Goal: Task Accomplishment & Management: Use online tool/utility

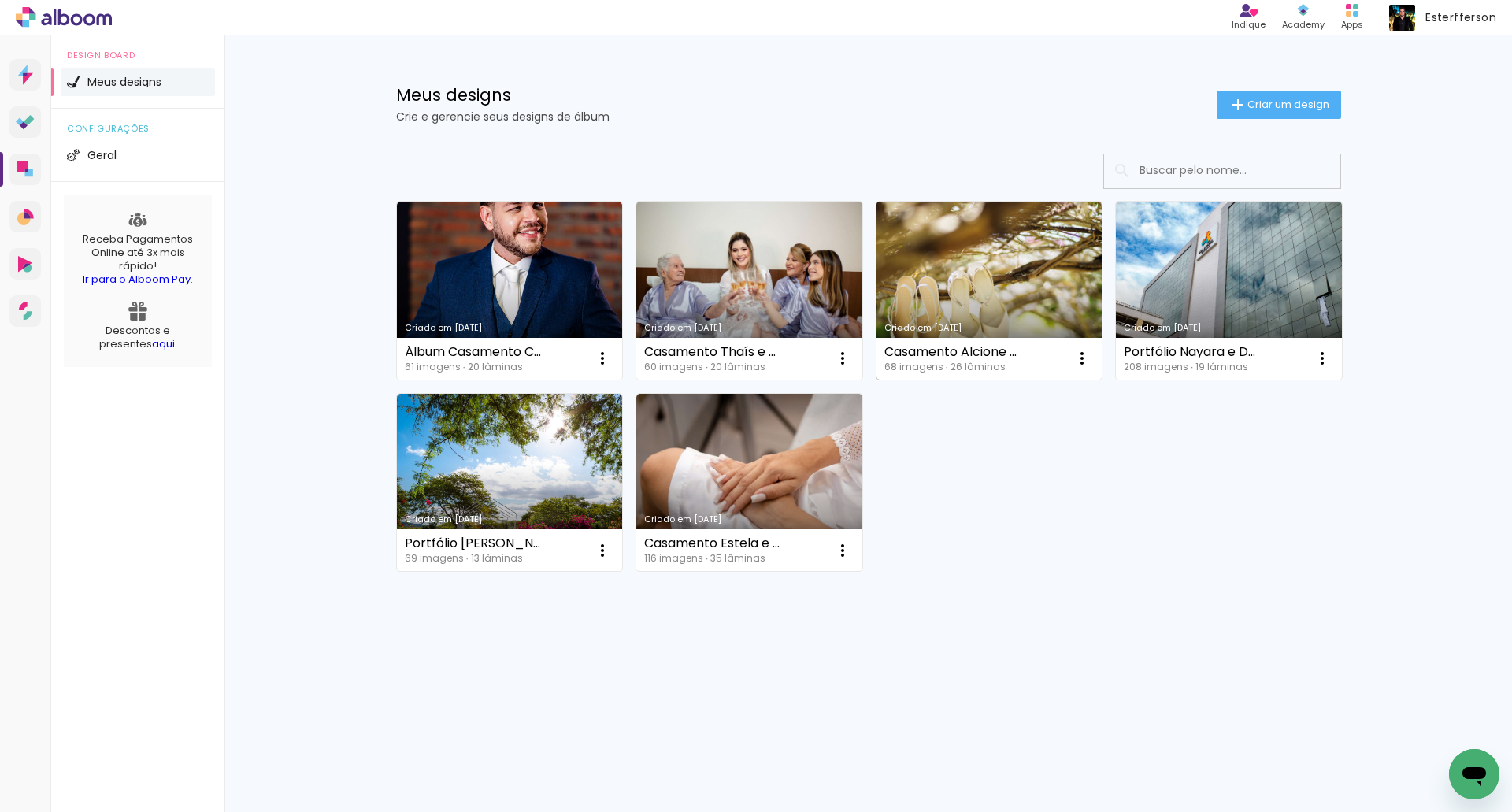
click at [945, 245] on link "Criado em [DATE]" at bounding box center [989, 290] width 226 height 178
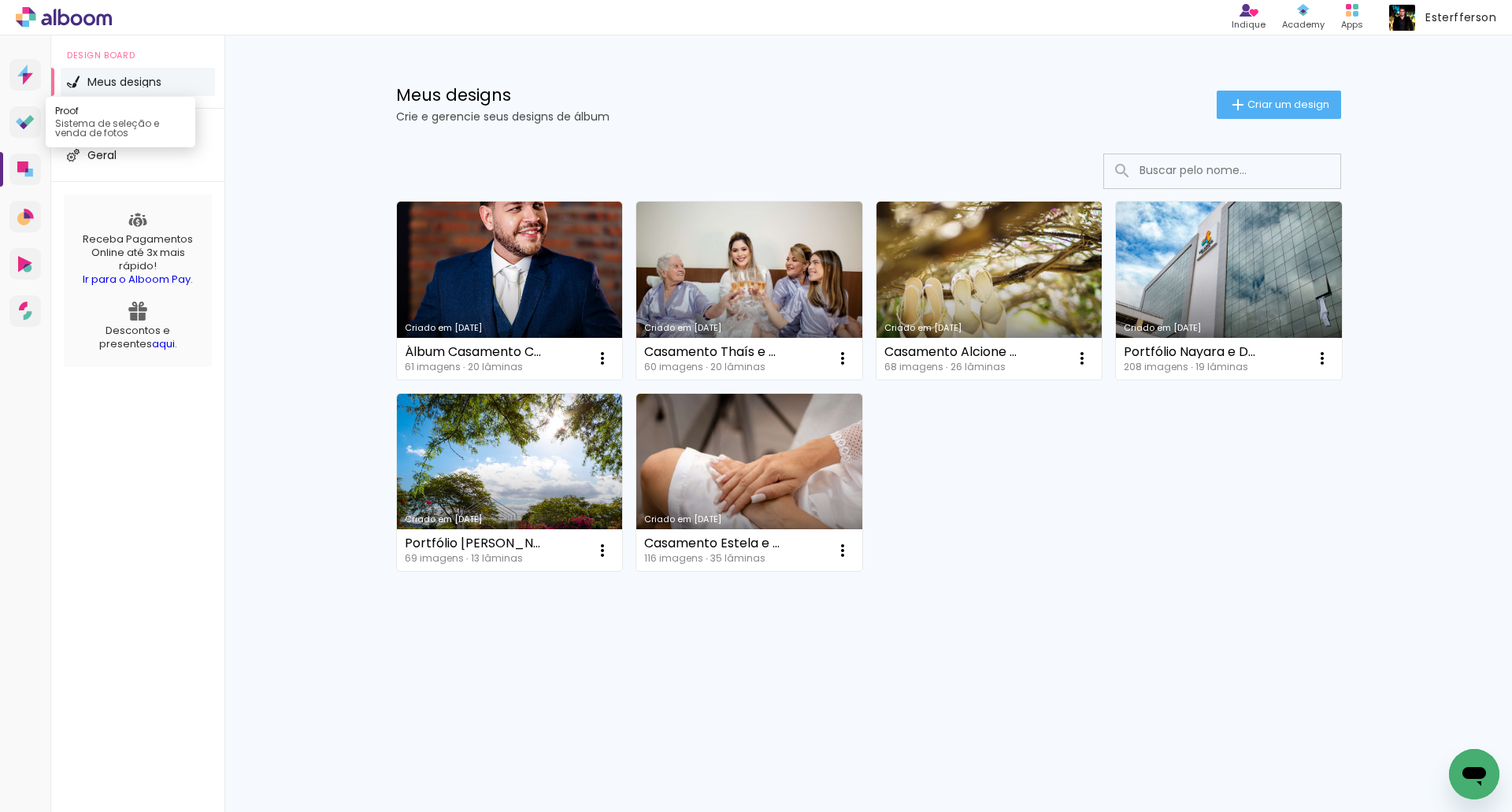
click at [28, 121] on icon at bounding box center [29, 120] width 10 height 10
click at [1293, 101] on span "Criar um design" at bounding box center [1288, 104] width 82 height 10
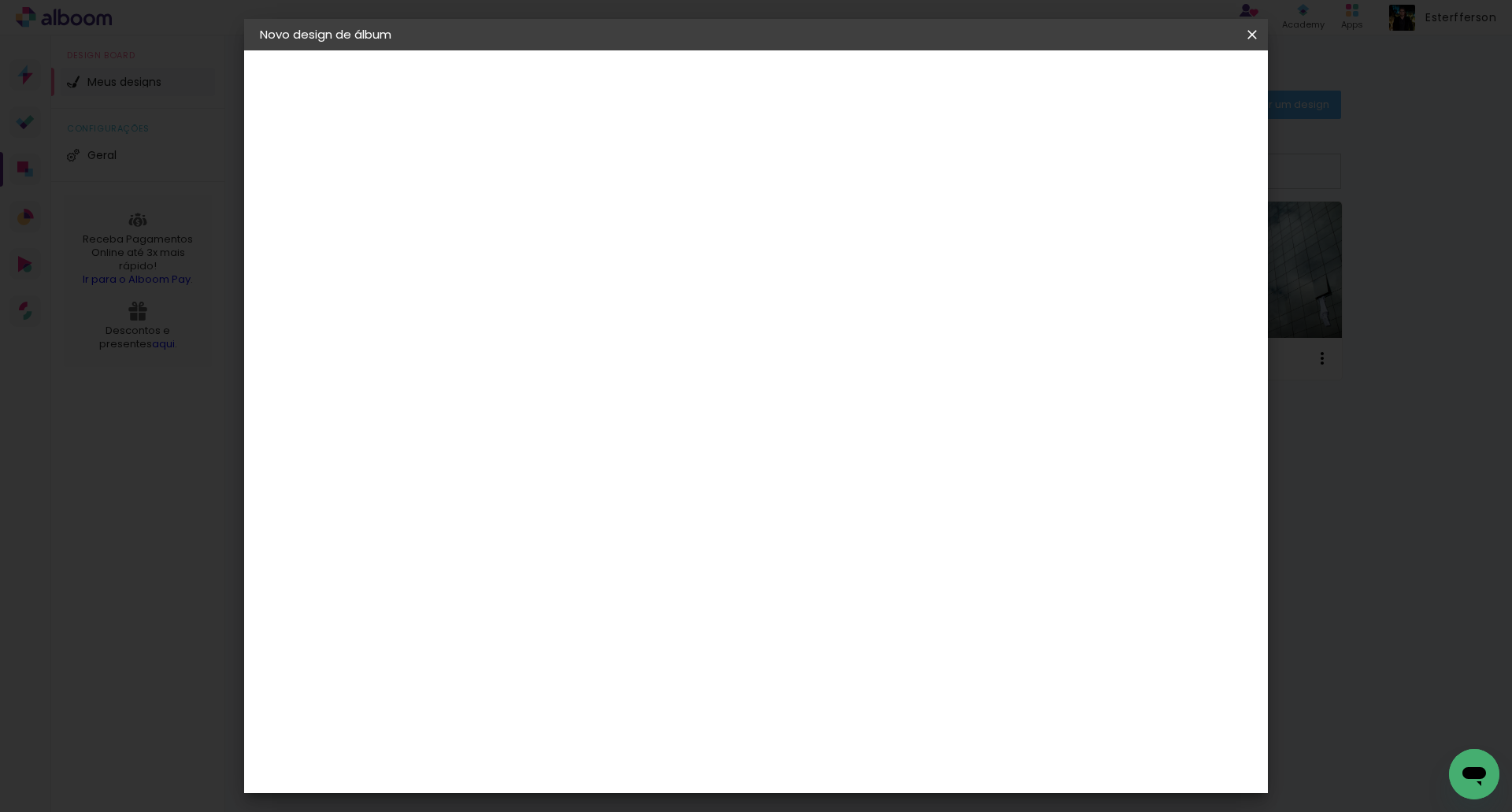
click at [517, 214] on input at bounding box center [517, 211] width 0 height 24
click at [517, 213] on input "Casamento Rayanne e Rodrigo 15.02.2025\30x30 capa fotografica" at bounding box center [517, 211] width 0 height 24
type input "Álbum - Casamento Rayanne e Rodrigo 30x30 capa fotografica"
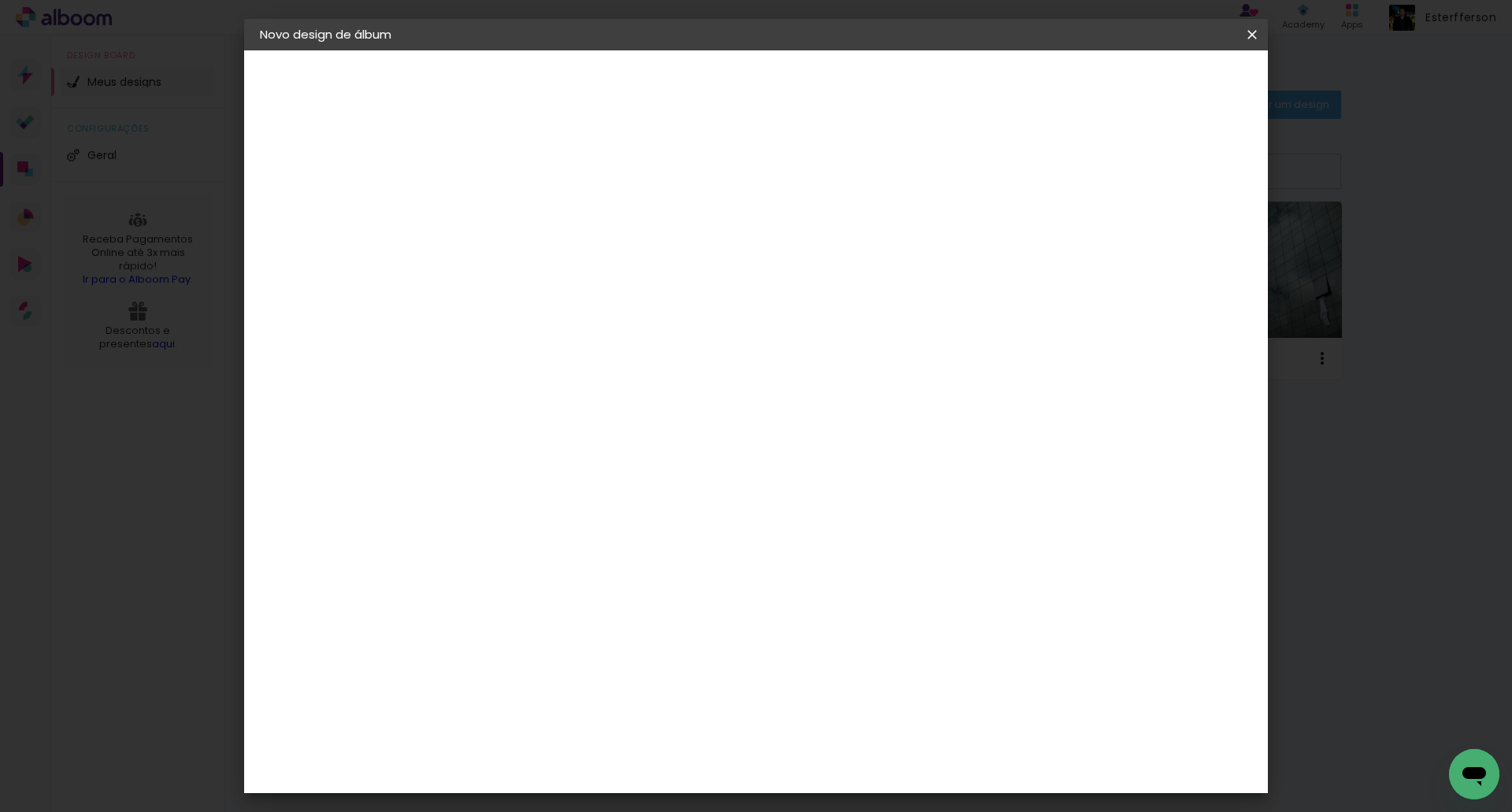
type paper-input "Álbum - Casamento Rayanne e Rodrigo 30x30 capa fotografica"
click at [0, 0] on slot "Avançar" at bounding box center [0, 0] width 0 height 0
click at [536, 307] on input at bounding box center [557, 299] width 159 height 20
type input "art"
type paper-input "art"
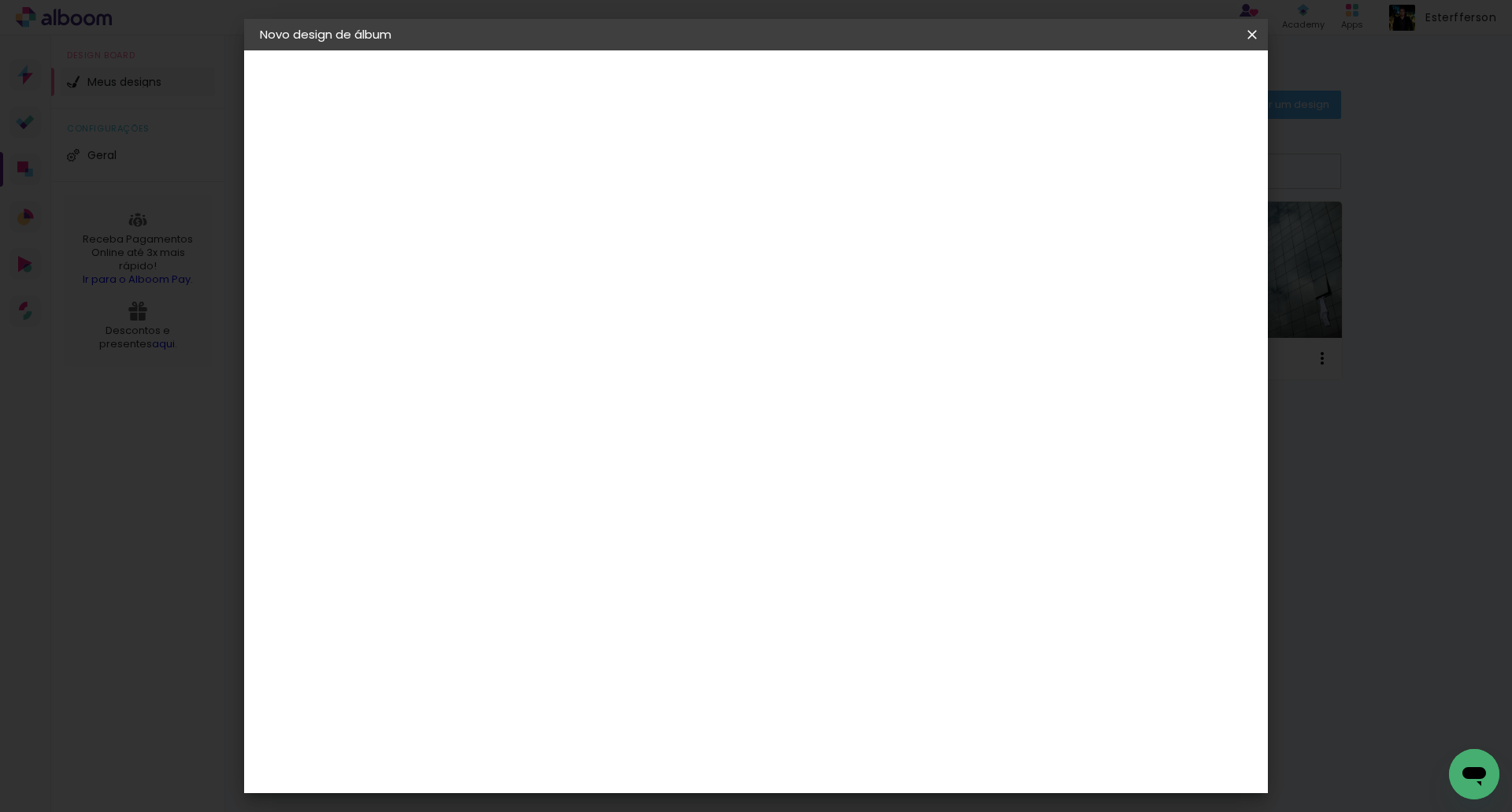
click at [544, 358] on div "ArtCollor" at bounding box center [535, 356] width 56 height 12
click at [0, 0] on slot "Avançar" at bounding box center [0, 0] width 0 height 0
click at [579, 263] on input "text" at bounding box center [547, 275] width 62 height 24
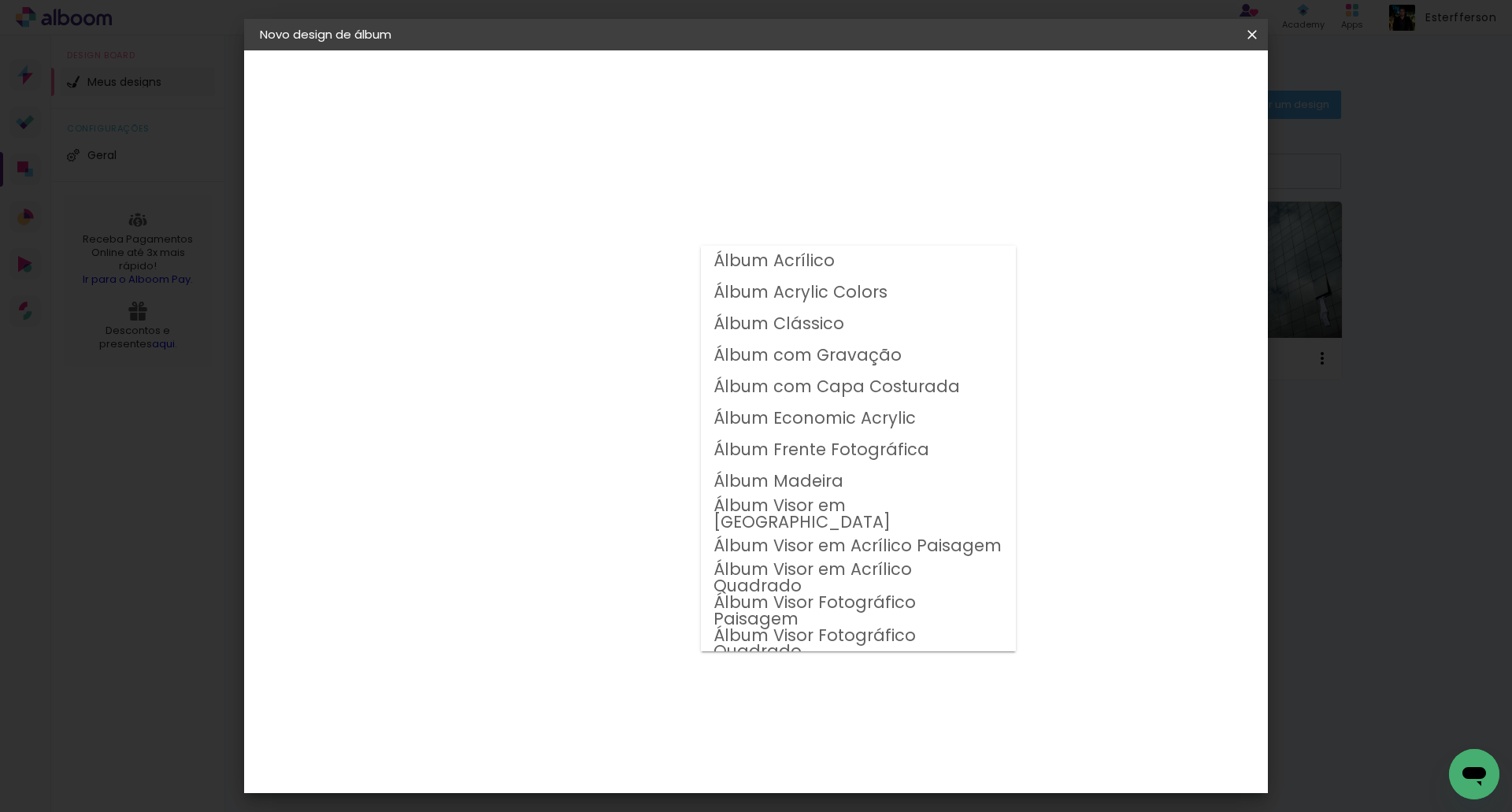
click at [0, 0] on slot "Álbum Clássico" at bounding box center [0, 0] width 0 height 0
type input "Álbum Clássico"
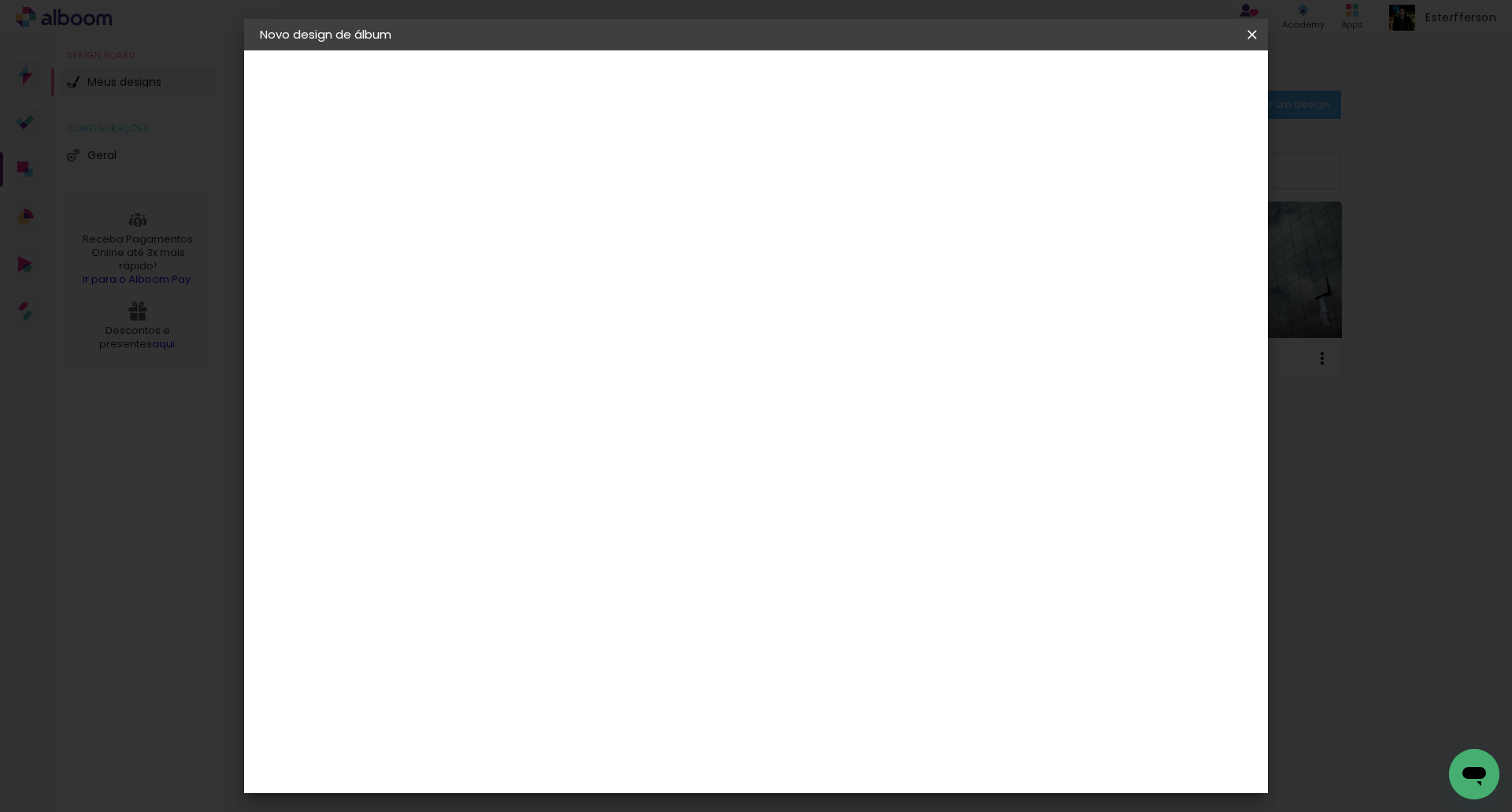
scroll to position [79, 0]
click at [624, 604] on span "30 × 30" at bounding box center [587, 620] width 73 height 32
click at [0, 0] on slot "Avançar" at bounding box center [0, 0] width 0 height 0
click at [1153, 78] on span "Iniciar design" at bounding box center [1117, 83] width 71 height 11
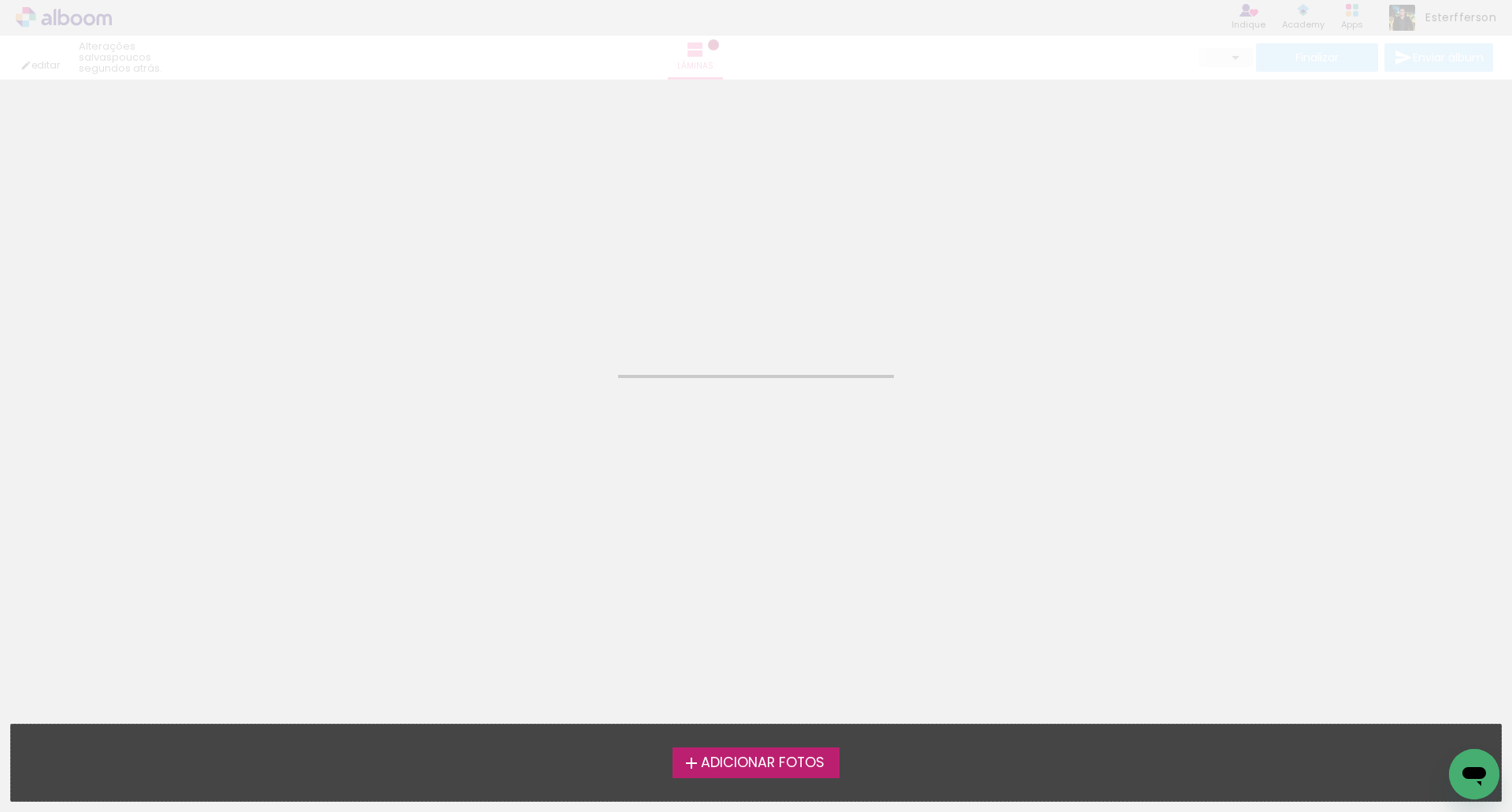
click at [744, 764] on span "Adicionar Fotos" at bounding box center [762, 763] width 123 height 14
click at [0, 0] on input "file" at bounding box center [0, 0] width 0 height 0
